Goal: Task Accomplishment & Management: Use online tool/utility

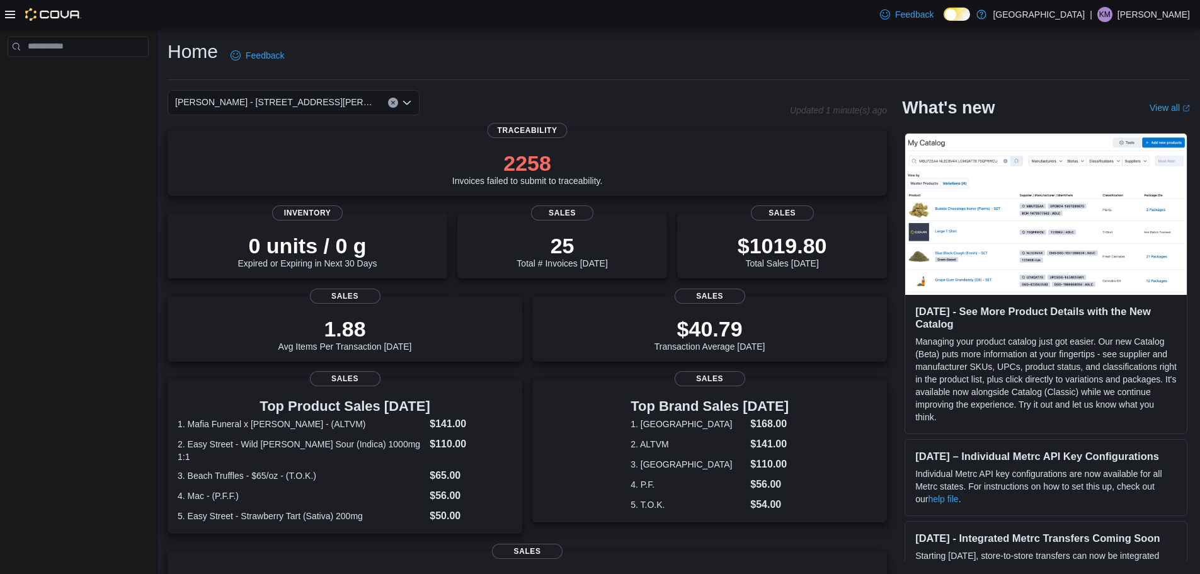
drag, startPoint x: 14, startPoint y: 11, endPoint x: 11, endPoint y: 21, distance: 11.2
click at [16, 11] on div at bounding box center [43, 14] width 76 height 13
click at [10, 19] on icon at bounding box center [10, 14] width 10 height 10
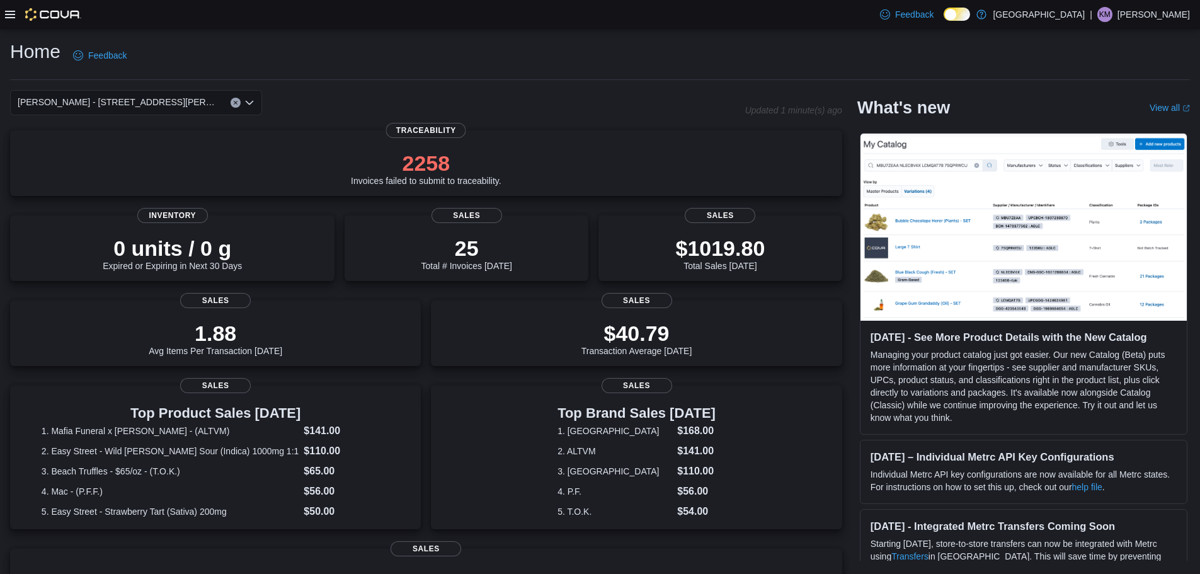
click at [11, 11] on icon at bounding box center [10, 15] width 10 height 8
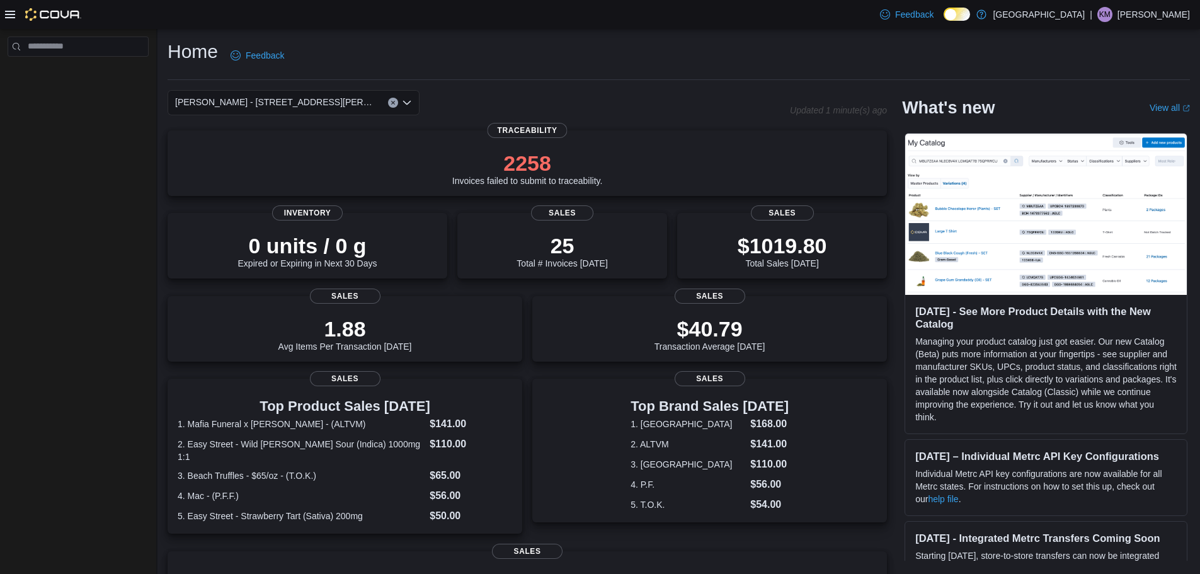
drag, startPoint x: 67, startPoint y: 314, endPoint x: 68, endPoint y: 307, distance: 7.0
click at [8, 14] on icon at bounding box center [10, 15] width 10 height 8
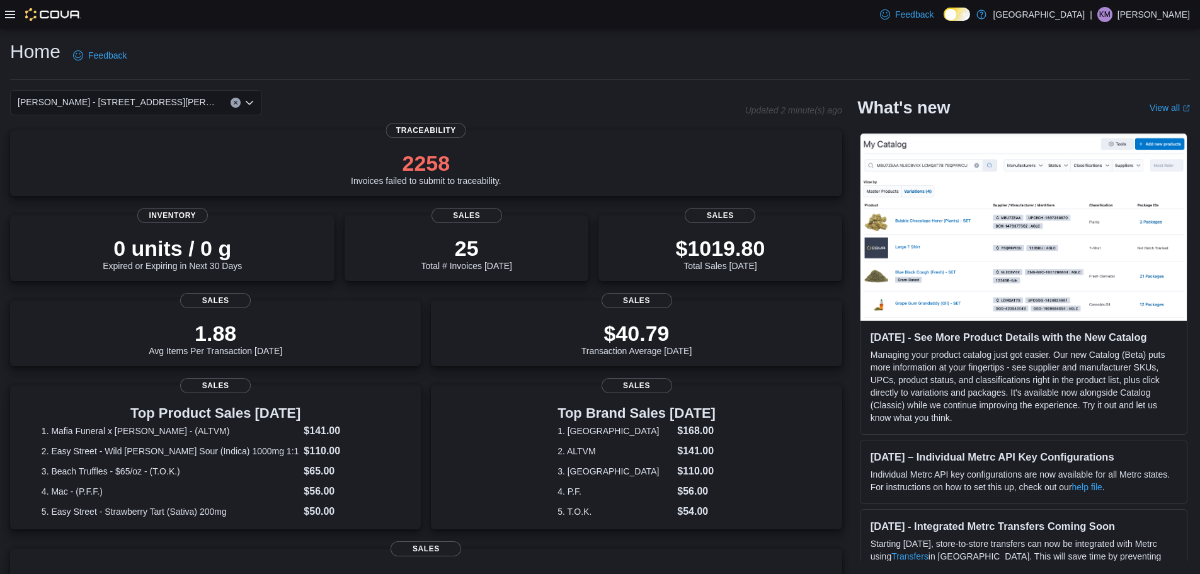
click at [8, 14] on icon at bounding box center [10, 15] width 10 height 8
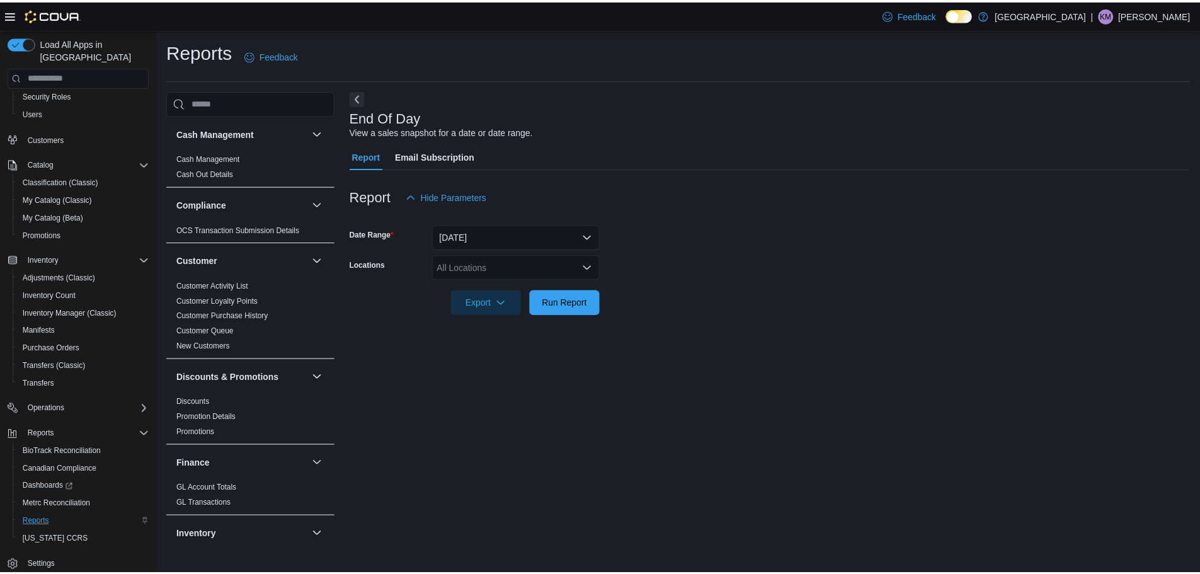
scroll to position [59, 0]
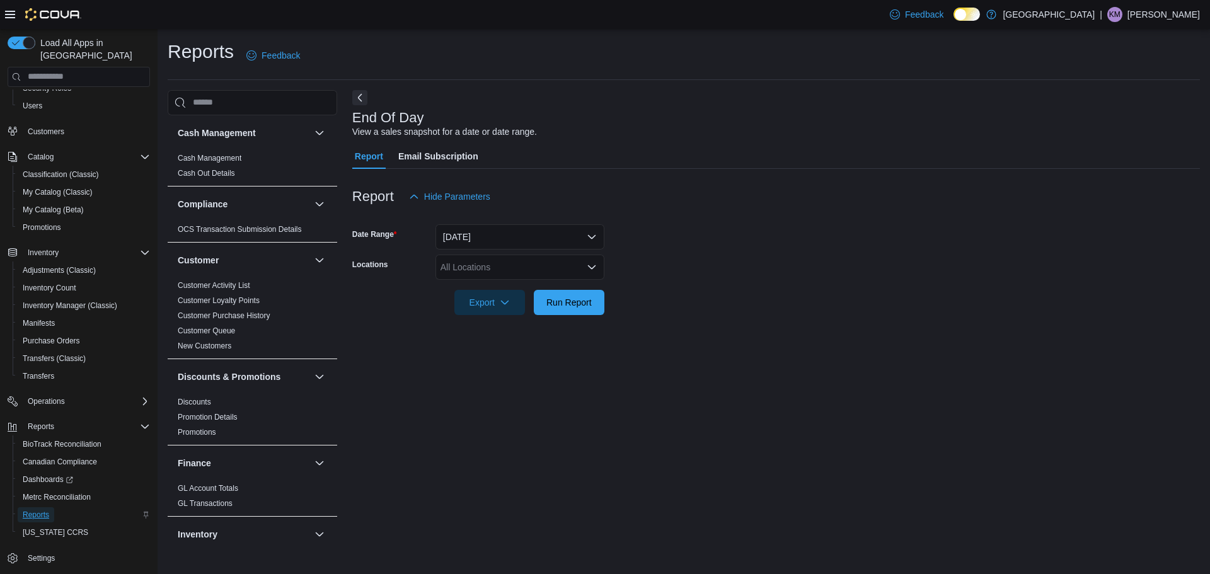
click at [44, 510] on span "Reports" at bounding box center [36, 515] width 26 height 10
click at [586, 270] on div "All Locations" at bounding box center [519, 267] width 169 height 25
click at [505, 265] on div "All Locations" at bounding box center [519, 267] width 169 height 25
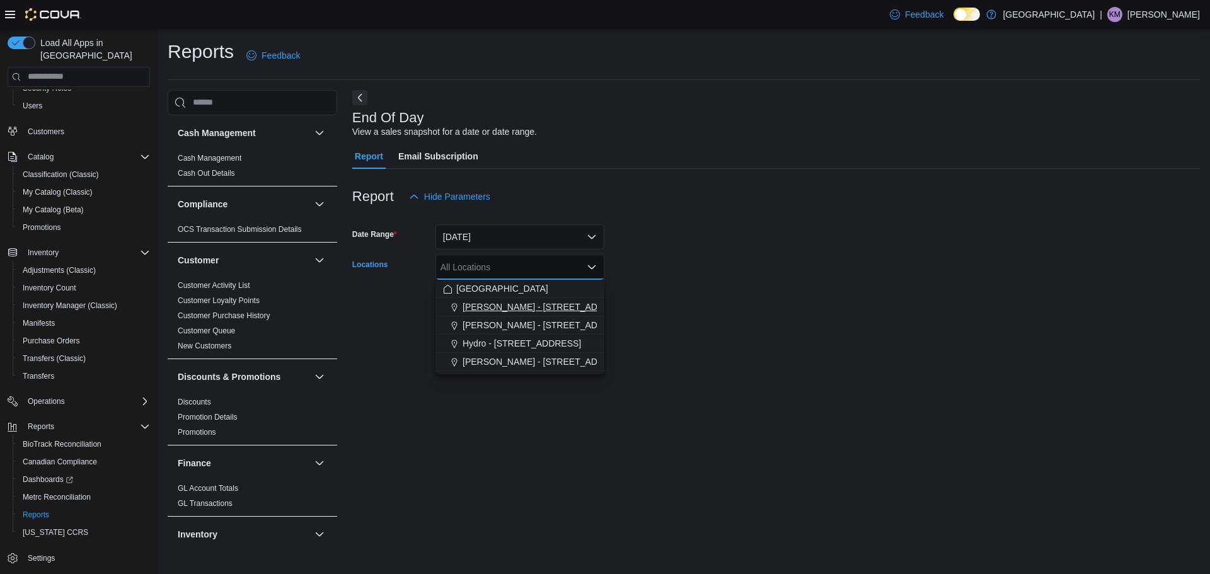
click at [507, 309] on span "[PERSON_NAME] - [STREET_ADDRESS][PERSON_NAME]" at bounding box center [582, 307] width 240 height 13
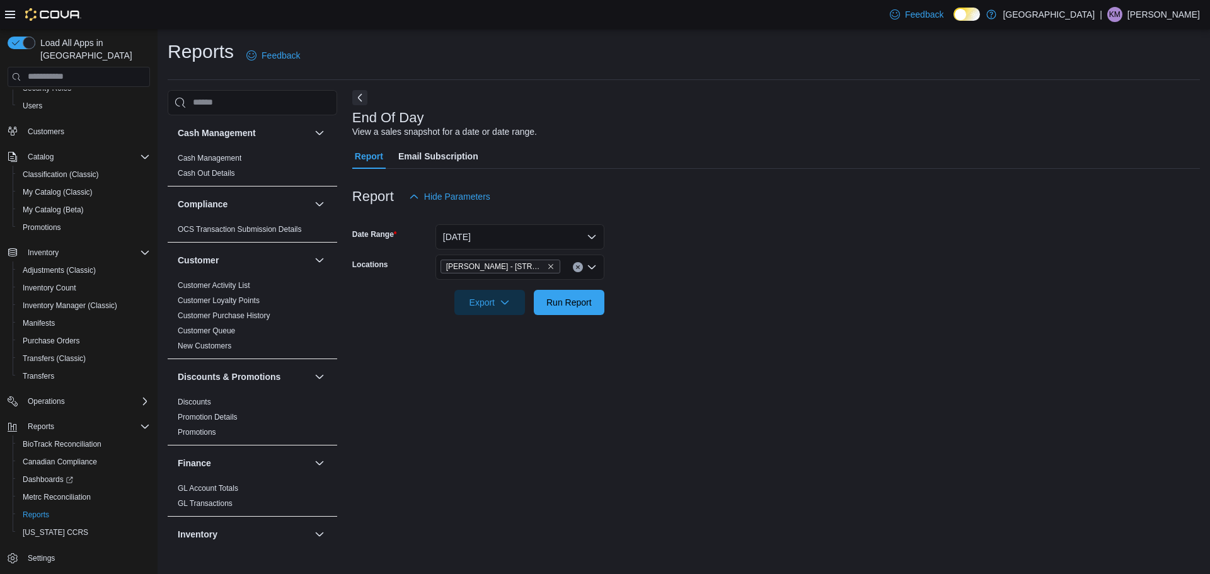
drag, startPoint x: 764, startPoint y: 420, endPoint x: 717, endPoint y: 391, distance: 55.8
click at [759, 411] on div "End Of Day View a sales snapshot for a date or date range. Report Email Subscri…" at bounding box center [775, 318] width 847 height 456
drag, startPoint x: 581, startPoint y: 301, endPoint x: 735, endPoint y: 346, distance: 160.3
click at [582, 301] on span "Run Report" at bounding box center [568, 302] width 45 height 13
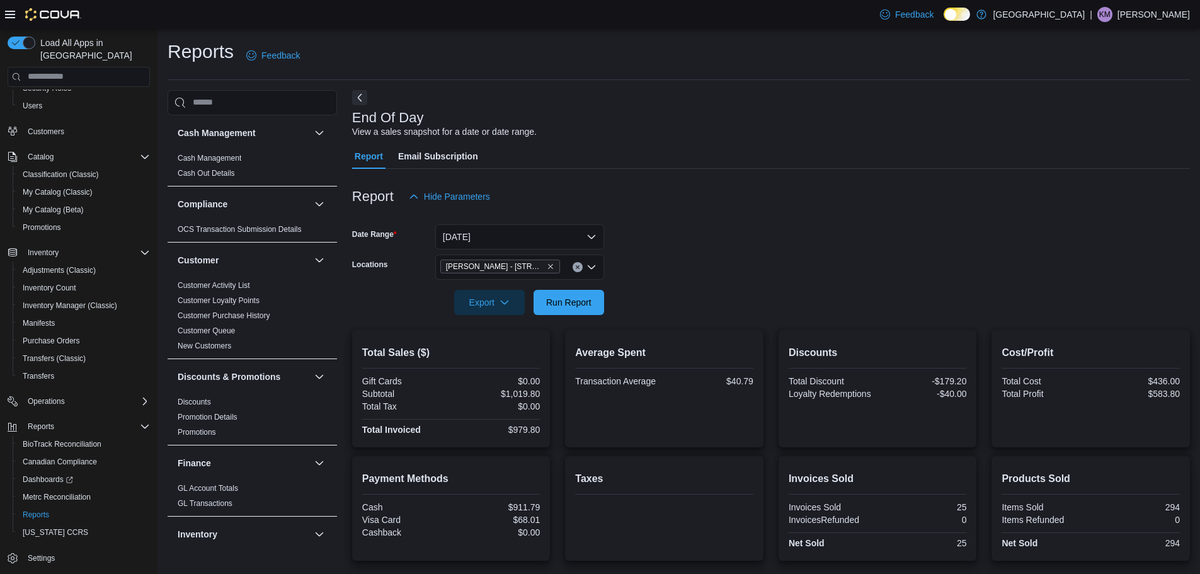
scroll to position [118, 0]
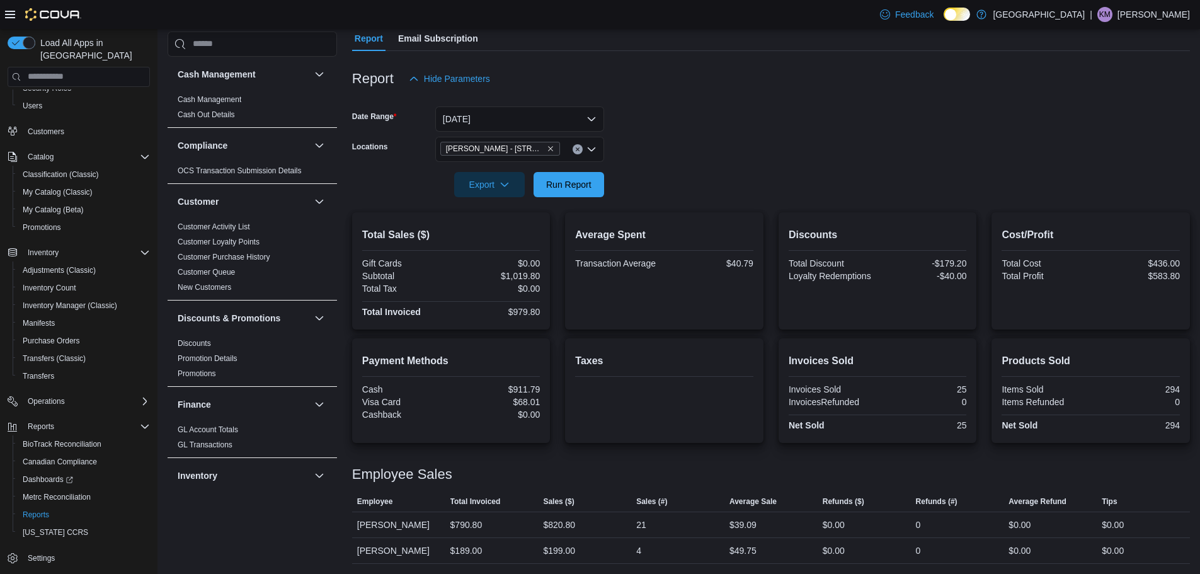
drag, startPoint x: 856, startPoint y: 118, endPoint x: 767, endPoint y: 211, distance: 128.4
click at [853, 127] on form "Date Range Today Locations Classen - 1217 N. Classen Blvd Export Run Report" at bounding box center [771, 144] width 838 height 106
drag, startPoint x: 590, startPoint y: 182, endPoint x: 714, endPoint y: 135, distance: 133.2
click at [589, 182] on span "Run Report" at bounding box center [568, 184] width 45 height 13
drag, startPoint x: 747, startPoint y: 292, endPoint x: 754, endPoint y: 347, distance: 55.2
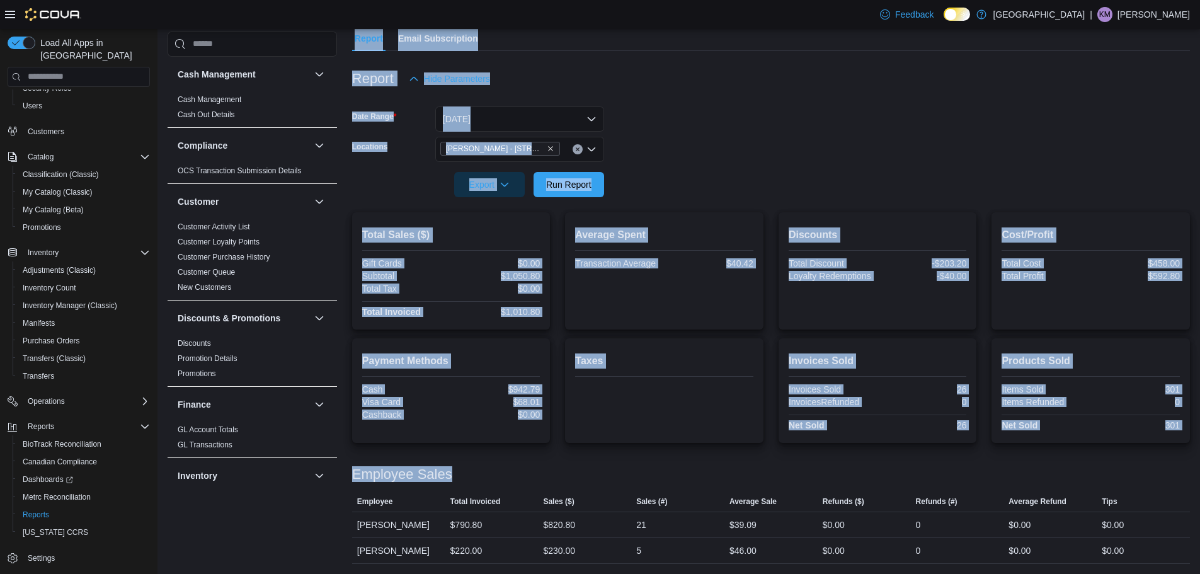
drag, startPoint x: 315, startPoint y: 548, endPoint x: 340, endPoint y: 552, distance: 25.5
click at [316, 547] on div "Cash Management Cash Management Cash Out Details Compliance OCS Transaction Sub…" at bounding box center [679, 268] width 1023 height 592
click at [577, 189] on span "Run Report" at bounding box center [568, 184] width 45 height 13
